Goal: Task Accomplishment & Management: Use online tool/utility

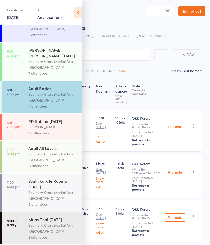
scroll to position [226, 0]
click at [54, 187] on div "Youth Karate Robina [DATE]" at bounding box center [52, 183] width 49 height 11
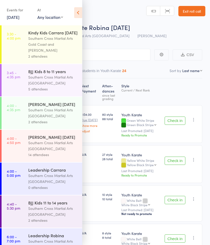
click at [78, 14] on icon at bounding box center [78, 12] width 8 height 11
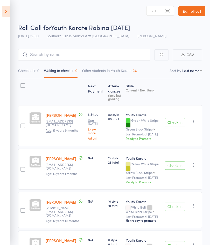
click at [179, 165] on button "Check in" at bounding box center [174, 166] width 21 height 8
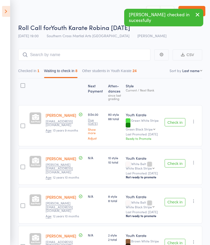
click at [178, 164] on button "Check in" at bounding box center [174, 163] width 21 height 8
click at [180, 200] on button "Check in" at bounding box center [174, 202] width 21 height 8
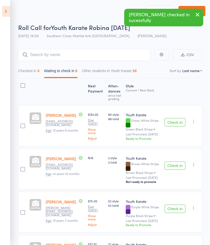
click at [176, 206] on button "Check in" at bounding box center [174, 209] width 21 height 8
click at [176, 167] on button "Check in" at bounding box center [174, 166] width 21 height 8
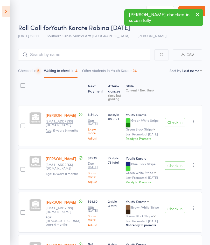
click at [177, 123] on button "Check in" at bounding box center [174, 122] width 21 height 8
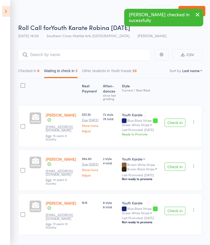
click at [176, 207] on button "Check in" at bounding box center [174, 211] width 21 height 8
click at [178, 124] on button "Check in" at bounding box center [174, 123] width 21 height 8
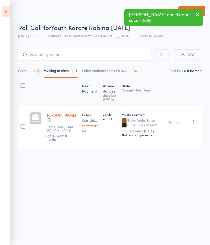
click at [196, 124] on icon "button" at bounding box center [193, 121] width 5 height 5
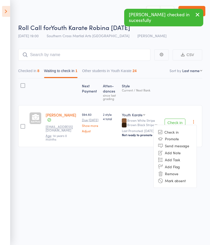
click at [181, 183] on li "Mark absent" at bounding box center [174, 180] width 43 height 7
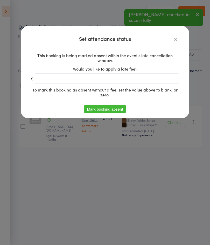
click at [114, 110] on button "Mark booking absent" at bounding box center [104, 109] width 41 height 8
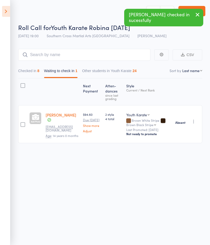
click at [8, 11] on icon at bounding box center [6, 11] width 8 height 11
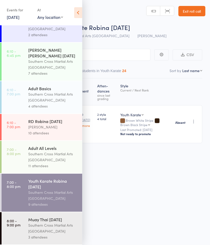
scroll to position [226, 0]
click at [50, 155] on div "Southern Cross Martial Arts [GEOGRAPHIC_DATA]" at bounding box center [52, 157] width 49 height 12
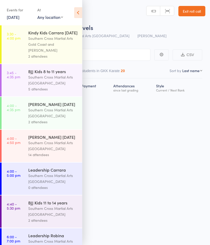
click at [79, 13] on icon at bounding box center [78, 12] width 8 height 11
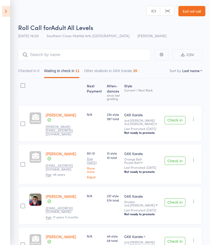
click at [178, 121] on button "Check in" at bounding box center [174, 120] width 21 height 8
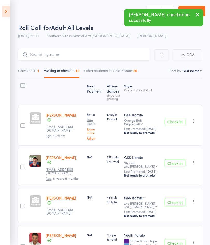
click at [174, 163] on button "Check in" at bounding box center [174, 163] width 21 height 8
click at [174, 121] on button "Check in" at bounding box center [174, 122] width 21 height 8
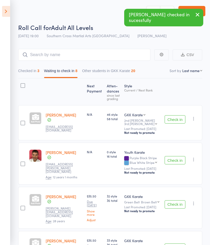
click at [177, 121] on button "Check in" at bounding box center [174, 119] width 21 height 8
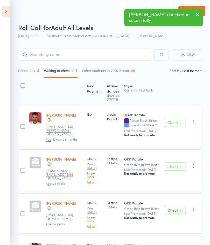
click at [178, 123] on button "Check in" at bounding box center [174, 123] width 21 height 8
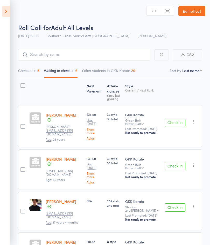
click at [177, 164] on button "Check in" at bounding box center [174, 166] width 21 height 8
click at [177, 124] on button "Check in" at bounding box center [174, 123] width 21 height 8
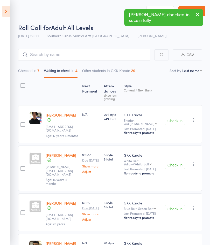
click at [196, 120] on icon "button" at bounding box center [193, 120] width 5 height 5
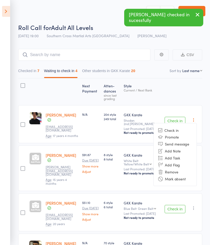
click at [185, 181] on li "Mark absent" at bounding box center [174, 178] width 43 height 7
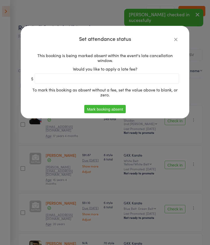
click at [119, 107] on button "Mark booking absent" at bounding box center [104, 109] width 41 height 8
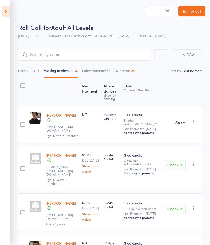
click at [179, 162] on button "Check in" at bounding box center [174, 165] width 21 height 8
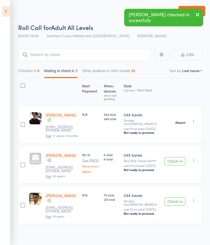
click at [176, 166] on button "Check in" at bounding box center [174, 161] width 21 height 8
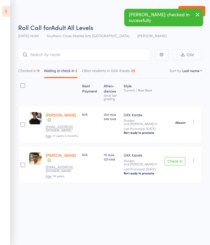
click at [177, 166] on button "Check in" at bounding box center [174, 161] width 21 height 8
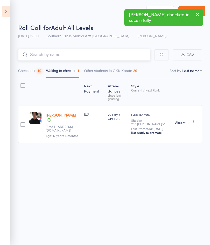
click at [73, 54] on input "search" at bounding box center [84, 55] width 132 height 12
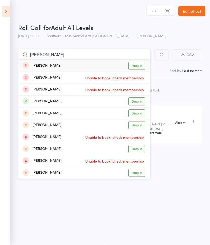
type input "[PERSON_NAME]"
click at [137, 100] on link "Drop in" at bounding box center [136, 102] width 17 height 8
